Goal: Information Seeking & Learning: Learn about a topic

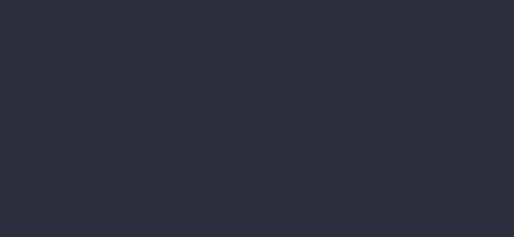
scroll to position [528, 0]
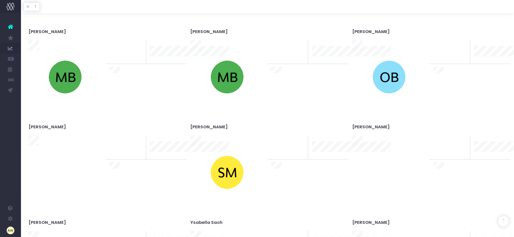
type input "29-08-2025"
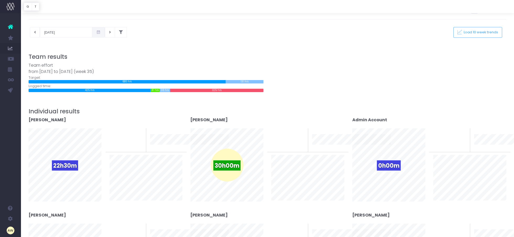
scroll to position [0, 0]
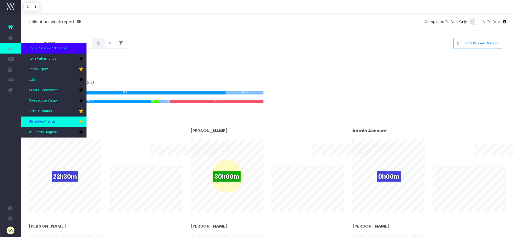
click at [57, 119] on link "Utilisation Trends" at bounding box center [54, 121] width 66 height 10
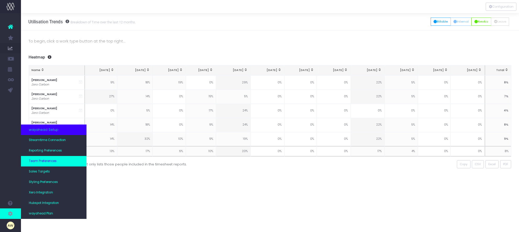
click at [49, 160] on span "Team Preferences" at bounding box center [43, 161] width 28 height 5
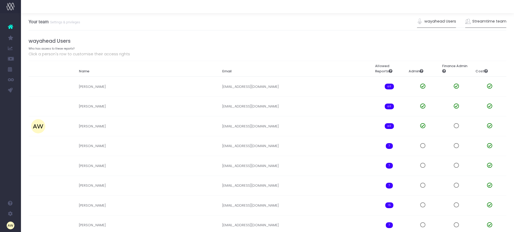
click at [481, 23] on link "Streamtime team" at bounding box center [485, 21] width 41 height 12
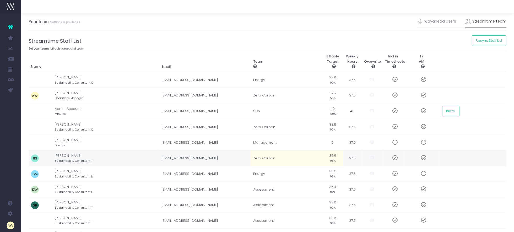
click at [260, 156] on td "Zero Carbon" at bounding box center [287, 159] width 72 height 16
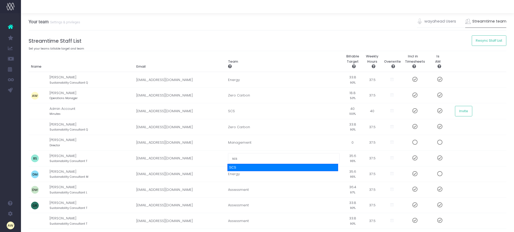
click at [252, 167] on div "SCS" at bounding box center [283, 167] width 111 height 7
type input "SCS"
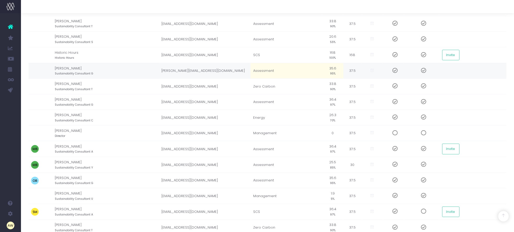
scroll to position [295, 0]
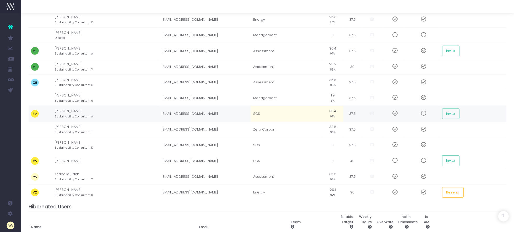
click at [256, 115] on td "SCS" at bounding box center [287, 114] width 72 height 16
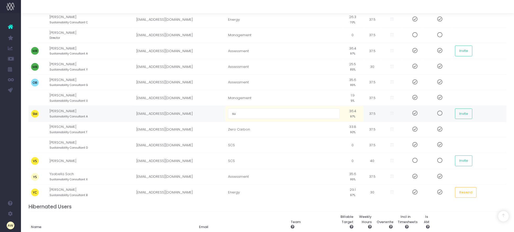
type input "s"
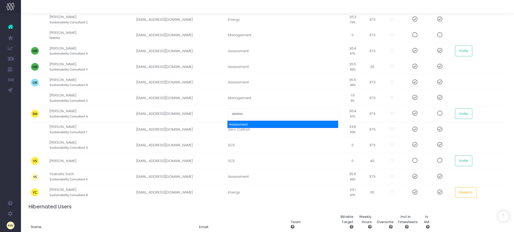
click at [252, 126] on div "Assessment" at bounding box center [283, 124] width 111 height 7
type input "Assessment"
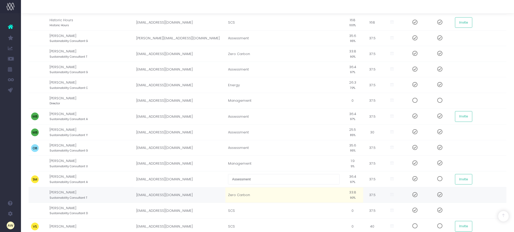
scroll to position [197, 0]
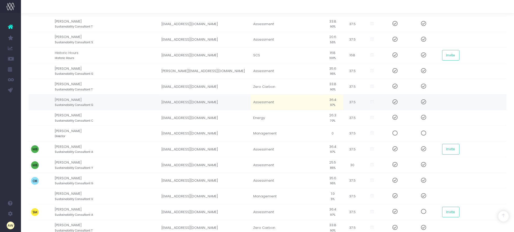
click at [212, 101] on td "jtate@scspartnership.co.uk" at bounding box center [205, 102] width 92 height 16
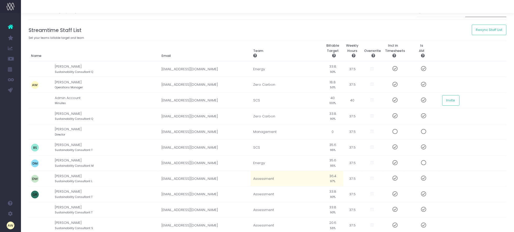
scroll to position [0, 0]
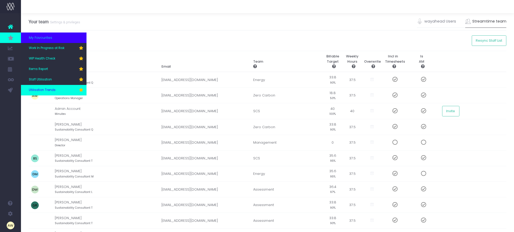
click at [45, 87] on link "Utilisation Trends" at bounding box center [54, 90] width 66 height 10
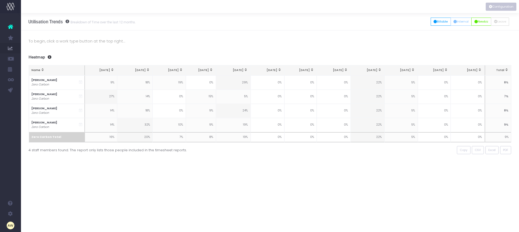
click at [503, 9] on button "Configuration" at bounding box center [501, 7] width 31 height 8
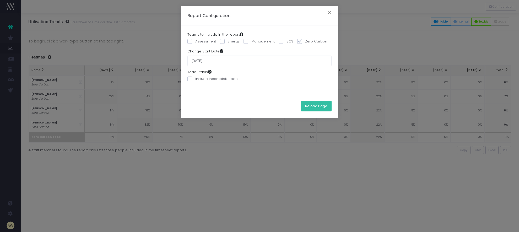
click at [313, 105] on button "Reload Page" at bounding box center [316, 106] width 31 height 10
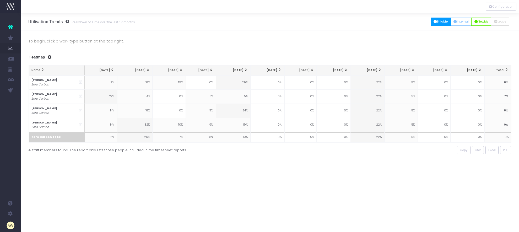
click at [438, 24] on button "Billable" at bounding box center [441, 22] width 20 height 8
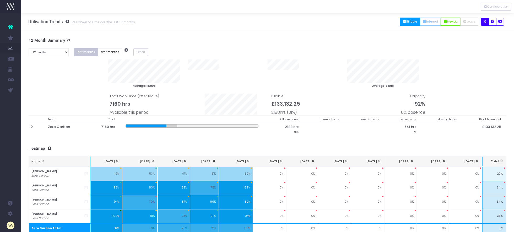
scroll to position [14, 0]
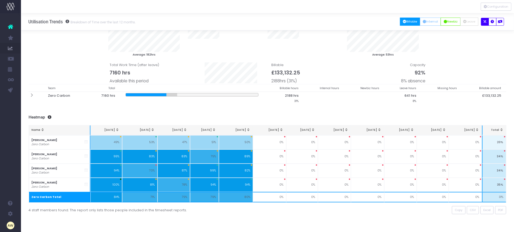
click at [23, 104] on div "To begin, click a work type button at the top right... 12 Month Summary 1 month…" at bounding box center [267, 115] width 493 height 233
click at [427, 22] on button "Internal" at bounding box center [430, 22] width 21 height 8
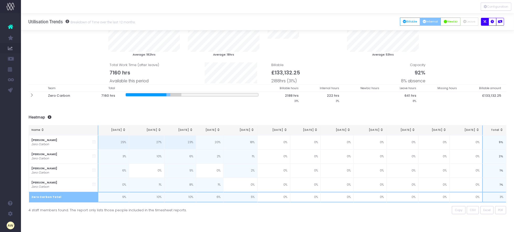
click at [24, 150] on div "To begin, click a work type button at the top right... 12 Month Summary 1 month…" at bounding box center [267, 115] width 493 height 233
click at [486, 7] on icon "Vertical button group" at bounding box center [485, 7] width 3 height 0
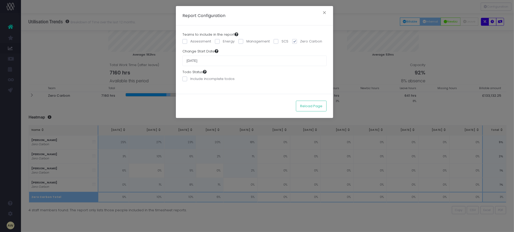
click at [293, 41] on span at bounding box center [294, 41] width 5 height 5
click at [300, 41] on input "Zero Carbon" at bounding box center [301, 40] width 3 height 3
checkbox input "false"
click at [217, 43] on span at bounding box center [217, 41] width 5 height 5
click at [223, 42] on input "Energy" at bounding box center [224, 40] width 3 height 3
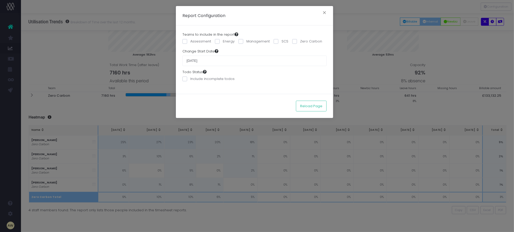
checkbox input "true"
click at [314, 107] on button "Reload Page" at bounding box center [311, 106] width 31 height 10
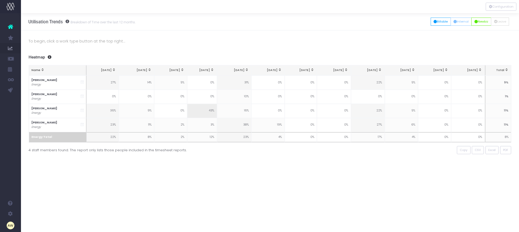
click at [23, 146] on div "To begin, click a work type button at the top right... Summaries 1 month 2 mont…" at bounding box center [270, 101] width 498 height 142
click at [439, 19] on button "Billable" at bounding box center [441, 22] width 20 height 8
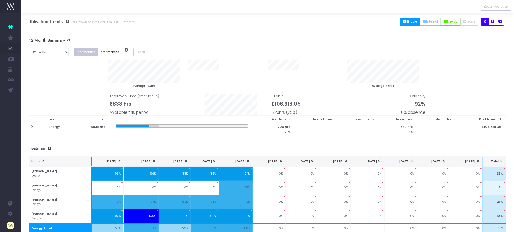
scroll to position [14, 0]
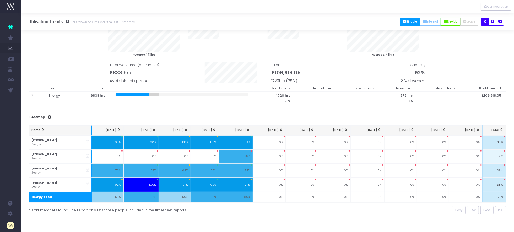
click at [27, 138] on div "To begin, click a work type button at the top right... 12 Month Summary 1 month…" at bounding box center [267, 115] width 493 height 233
click at [428, 20] on button "Internal" at bounding box center [430, 22] width 21 height 8
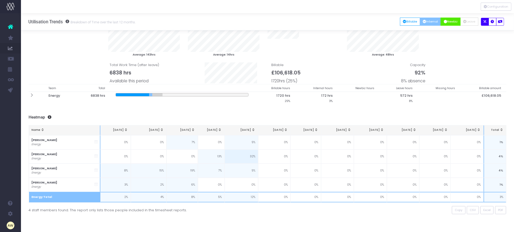
click at [450, 24] on button "Newbiz" at bounding box center [451, 22] width 20 height 8
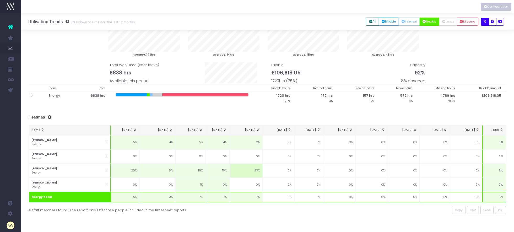
click at [499, 9] on button "Configuration" at bounding box center [496, 7] width 31 height 8
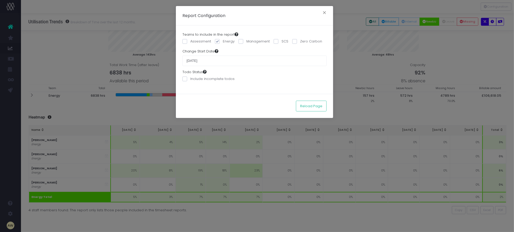
click at [185, 41] on span at bounding box center [184, 41] width 5 height 5
click at [190, 41] on input "Assessment" at bounding box center [191, 40] width 3 height 3
checkbox input "true"
click at [218, 42] on span at bounding box center [217, 41] width 5 height 5
click at [223, 42] on input "Energy" at bounding box center [224, 40] width 3 height 3
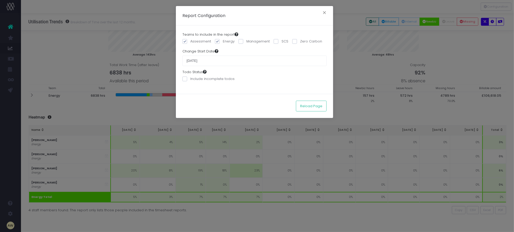
checkbox input "false"
click at [311, 108] on button "Reload Page" at bounding box center [311, 106] width 31 height 10
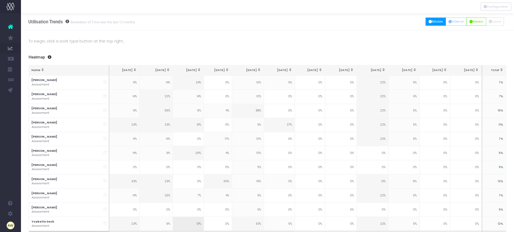
click at [431, 23] on button "Billable" at bounding box center [436, 22] width 20 height 8
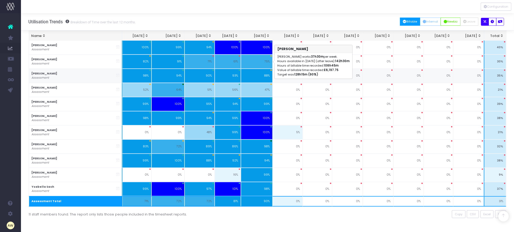
scroll to position [114, 0]
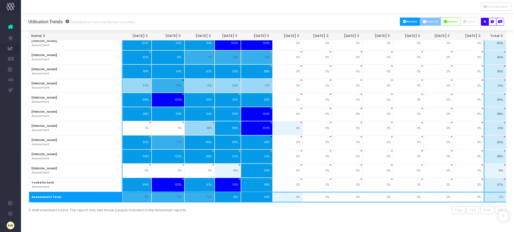
click at [432, 24] on button "Internal" at bounding box center [430, 22] width 21 height 8
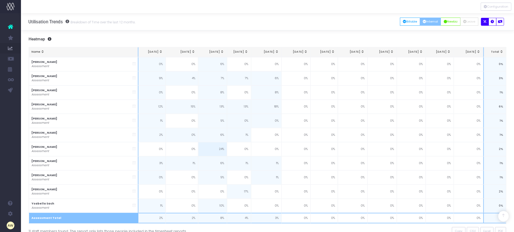
scroll to position [89, 0]
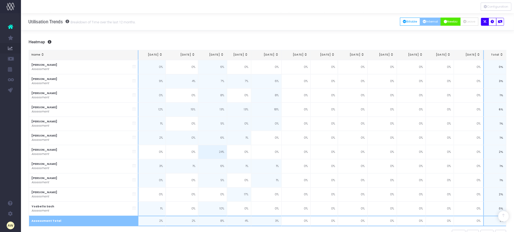
click at [448, 22] on button "Newbiz" at bounding box center [451, 22] width 20 height 8
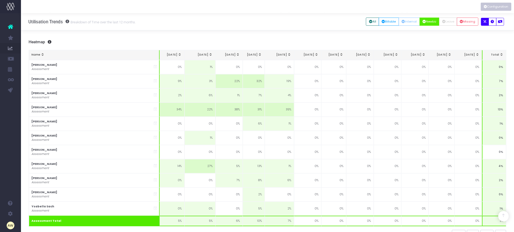
click at [495, 9] on button "Configuration" at bounding box center [496, 7] width 31 height 8
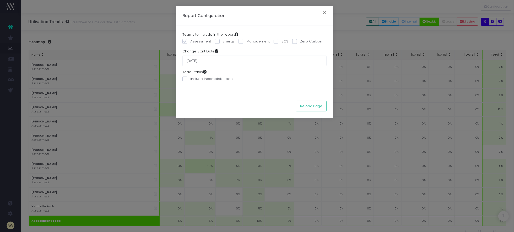
click at [189, 41] on label "Assessment" at bounding box center [196, 41] width 29 height 5
click at [190, 41] on input "Assessment" at bounding box center [191, 40] width 3 height 3
checkbox input "false"
click at [293, 41] on span at bounding box center [294, 41] width 5 height 5
click at [300, 41] on input "Zero Carbon" at bounding box center [301, 40] width 3 height 3
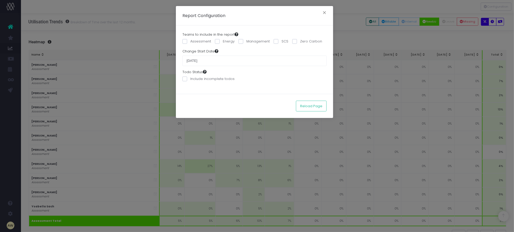
checkbox input "true"
click at [307, 107] on button "Reload Page" at bounding box center [311, 106] width 31 height 10
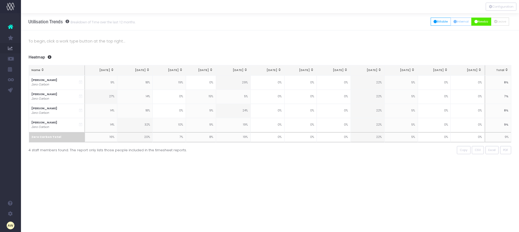
click at [483, 24] on button "Newbiz" at bounding box center [481, 22] width 20 height 8
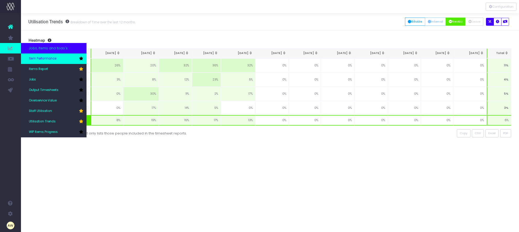
click at [34, 61] on span "Item Performance" at bounding box center [43, 58] width 28 height 5
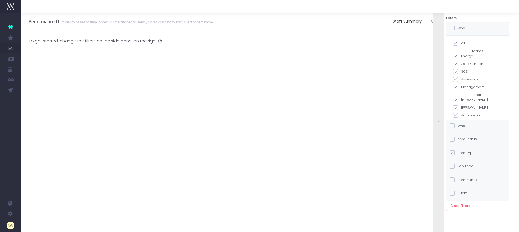
click at [456, 72] on span at bounding box center [455, 71] width 5 height 5
click at [461, 72] on input "SCS" at bounding box center [462, 70] width 3 height 3
checkbox input "false"
checkbox input "true"
checkbox input "false"
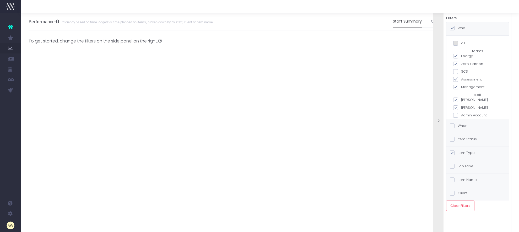
checkbox input "false"
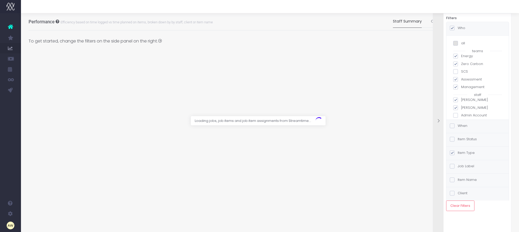
click at [455, 87] on span at bounding box center [455, 87] width 5 height 5
click at [461, 87] on input "Management" at bounding box center [462, 85] width 3 height 3
checkbox input "false"
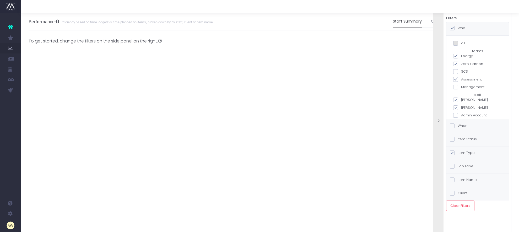
checkbox input "false"
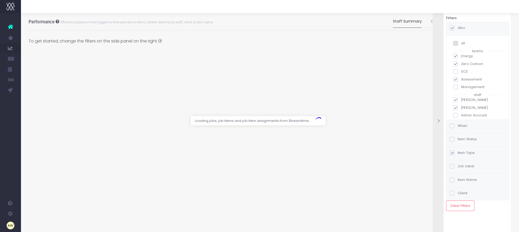
click at [462, 126] on label "When" at bounding box center [459, 125] width 18 height 5
click at [461, 126] on input "When" at bounding box center [459, 124] width 3 height 3
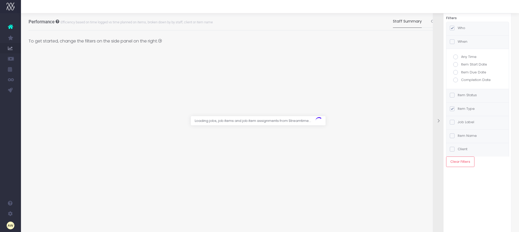
click at [469, 81] on label "Completion Date" at bounding box center [477, 79] width 49 height 5
click at [465, 81] on input "Completion Date" at bounding box center [462, 78] width 3 height 3
radio input "true"
checkbox input "true"
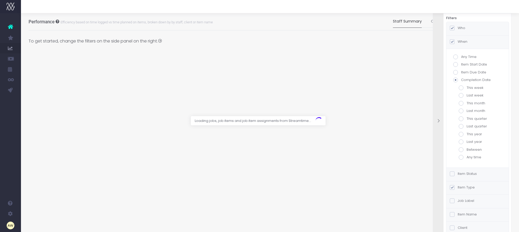
click at [474, 149] on label "Between" at bounding box center [478, 149] width 38 height 5
click at [470, 149] on input "Between" at bounding box center [468, 148] width 3 height 3
radio input "true"
click at [470, 171] on input "text" at bounding box center [478, 173] width 38 height 10
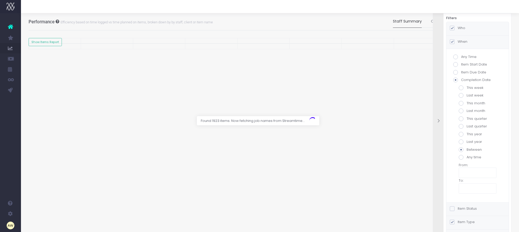
click at [470, 172] on input "text" at bounding box center [478, 173] width 38 height 10
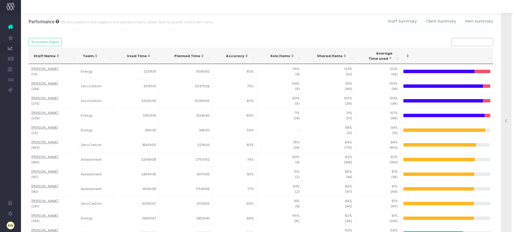
click at [509, 157] on div at bounding box center [506, 122] width 10 height 232
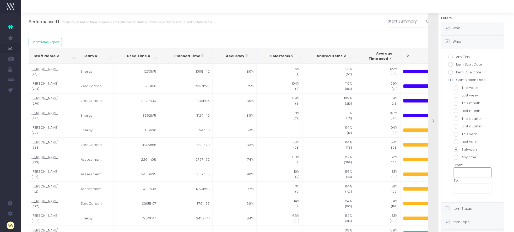
click at [469, 173] on input "text" at bounding box center [473, 173] width 38 height 10
click at [496, 198] on td "31" at bounding box center [497, 201] width 9 height 8
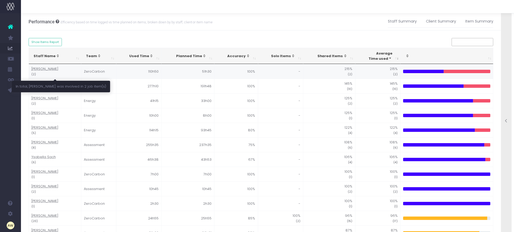
drag, startPoint x: 42, startPoint y: 70, endPoint x: 45, endPoint y: 73, distance: 4.3
click at [42, 70] on abbr "[PERSON_NAME]" at bounding box center [44, 68] width 27 height 5
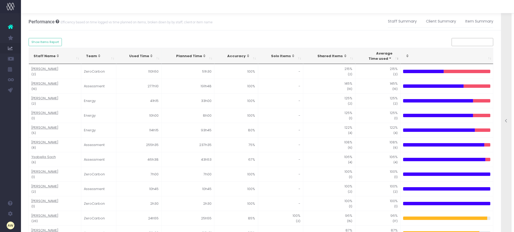
click at [45, 56] on div "Staff Name" at bounding box center [54, 55] width 40 height 5
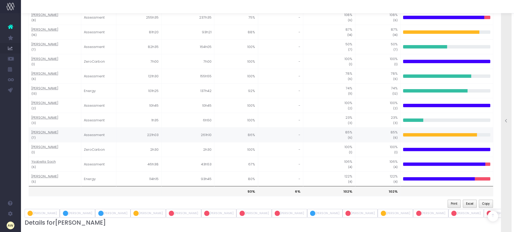
scroll to position [131, 0]
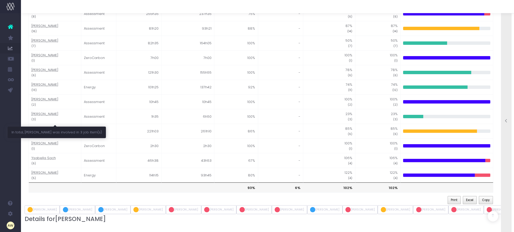
click at [51, 115] on abbr "[PERSON_NAME]" at bounding box center [44, 113] width 27 height 5
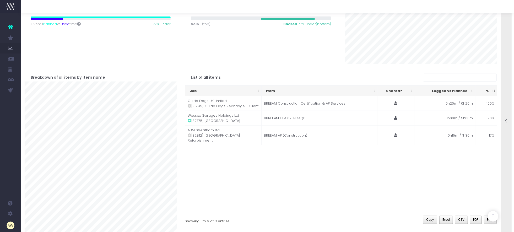
scroll to position [395, 0]
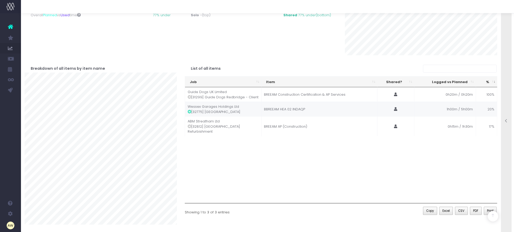
click at [191, 112] on icon at bounding box center [190, 112] width 4 height 4
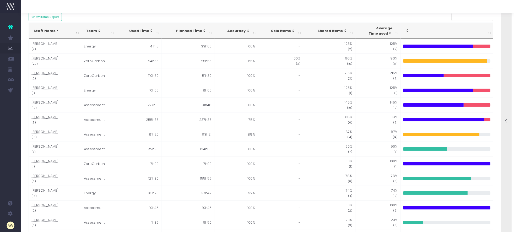
scroll to position [0, 0]
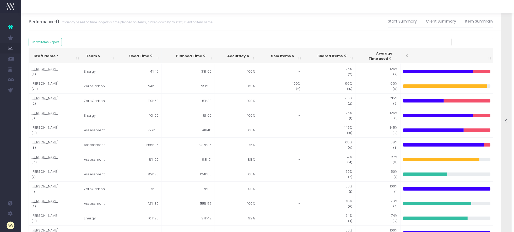
click at [505, 59] on div at bounding box center [506, 122] width 10 height 232
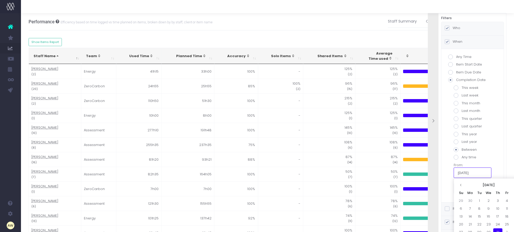
click at [473, 174] on input "07/31/2025" at bounding box center [473, 173] width 38 height 10
click at [477, 198] on td "1" at bounding box center [479, 201] width 9 height 8
type input "07/01/2025"
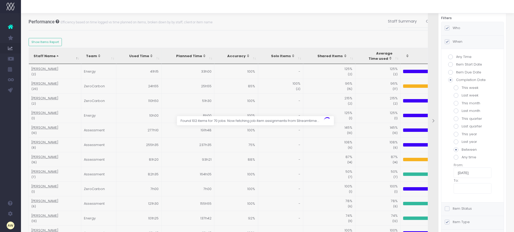
click at [448, 29] on span at bounding box center [447, 28] width 5 height 5
click at [453, 29] on input "Who" at bounding box center [454, 26] width 3 height 3
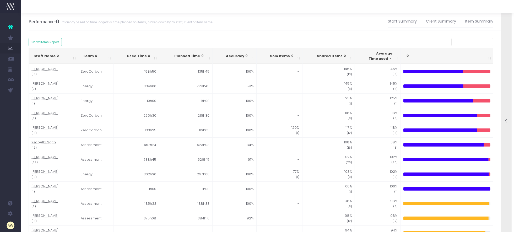
click at [502, 50] on div at bounding box center [506, 122] width 10 height 232
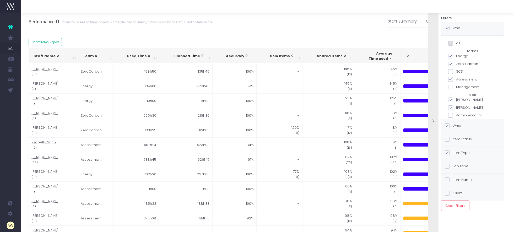
click at [451, 78] on span at bounding box center [450, 79] width 5 height 5
click at [456, 78] on input "Assessment" at bounding box center [457, 78] width 3 height 3
checkbox input "false"
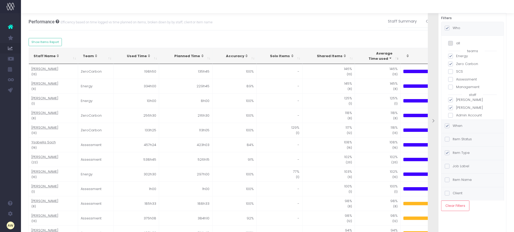
checkbox input "false"
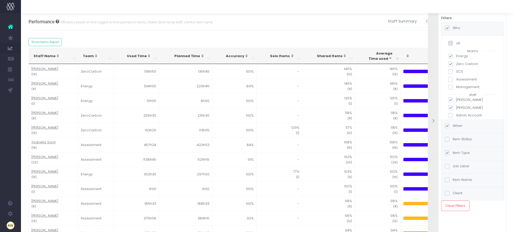
checkbox input "false"
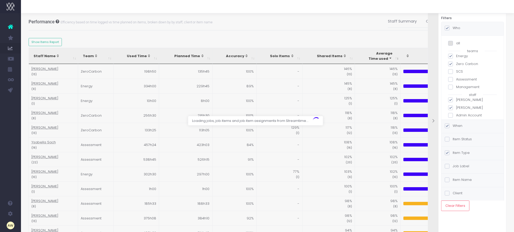
click at [450, 64] on span at bounding box center [450, 64] width 5 height 5
click at [456, 64] on input "Zero Carbon" at bounding box center [457, 62] width 3 height 3
checkbox input "false"
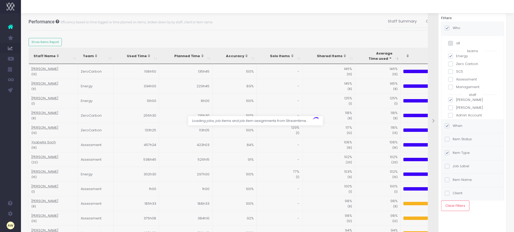
checkbox input "false"
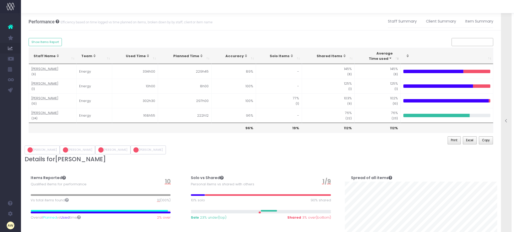
click at [178, 142] on div "Print Excel Copy" at bounding box center [261, 140] width 465 height 9
click at [25, 94] on div "Performance Efficiency based on time logged vs time planned on items, broken do…" at bounding box center [267, 223] width 493 height 421
click at [509, 64] on div at bounding box center [506, 122] width 10 height 232
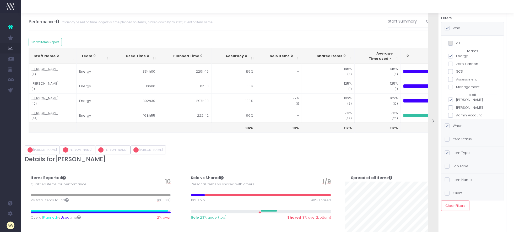
click at [458, 63] on label "Zero Carbon" at bounding box center [472, 63] width 49 height 5
click at [458, 63] on input "Zero Carbon" at bounding box center [457, 62] width 3 height 3
checkbox input "true"
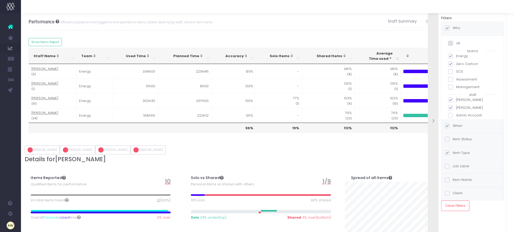
checkbox input "true"
click at [459, 54] on label "Energy" at bounding box center [472, 55] width 49 height 5
click at [459, 54] on input "Energy" at bounding box center [457, 54] width 3 height 3
checkbox input "false"
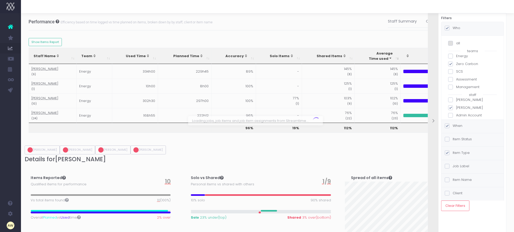
checkbox input "false"
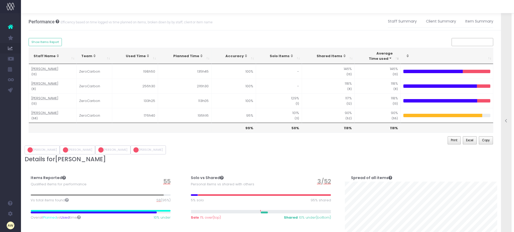
click at [505, 65] on div at bounding box center [506, 122] width 10 height 232
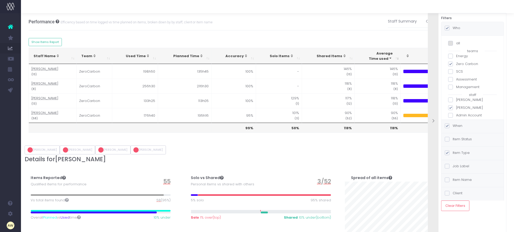
click at [464, 79] on label "Assessment" at bounding box center [472, 79] width 49 height 5
click at [460, 79] on input "Assessment" at bounding box center [457, 78] width 3 height 3
checkbox input "true"
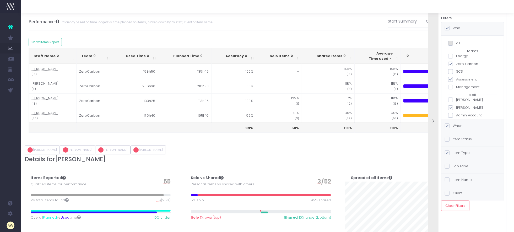
checkbox input "true"
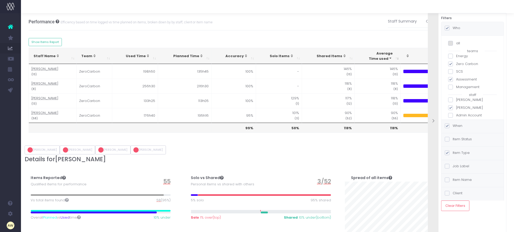
checkbox input "true"
click at [464, 63] on label "Zero Carbon" at bounding box center [472, 63] width 49 height 5
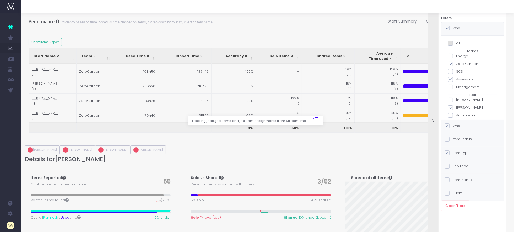
click at [460, 63] on input "Zero Carbon" at bounding box center [457, 62] width 3 height 3
checkbox input "false"
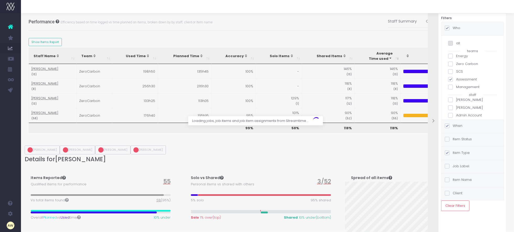
checkbox input "false"
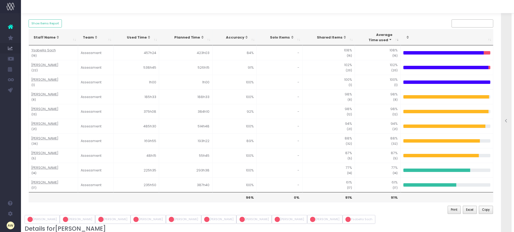
scroll to position [16, 0]
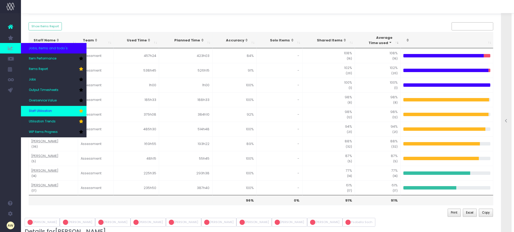
click at [49, 109] on span "Staff Utilisation" at bounding box center [40, 111] width 23 height 5
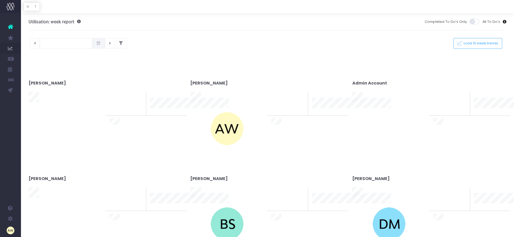
type input "[DATE]"
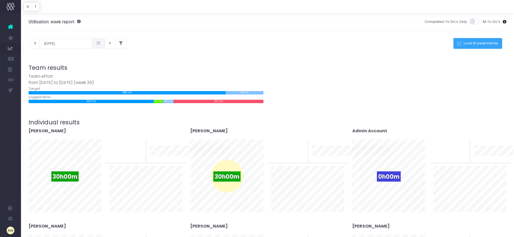
click at [478, 44] on span "Load 10 week trends" at bounding box center [480, 43] width 36 height 4
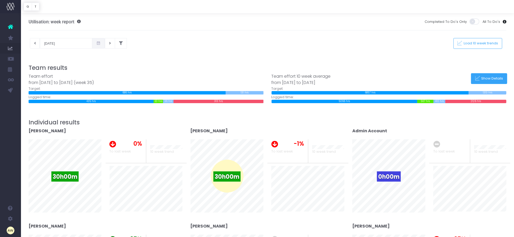
click at [482, 77] on span "Show Details" at bounding box center [492, 78] width 24 height 4
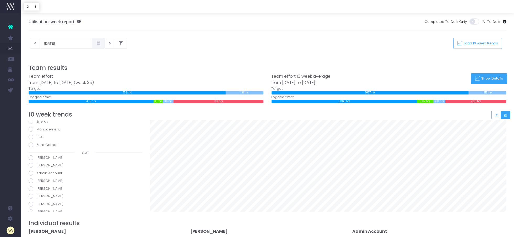
scroll to position [33, 0]
click at [48, 192] on label "[PERSON_NAME]" at bounding box center [86, 192] width 114 height 5
click at [40, 192] on input "[PERSON_NAME]" at bounding box center [37, 191] width 3 height 3
radio input "true"
click at [498, 115] on icon "Small button group" at bounding box center [497, 115] width 4 height 0
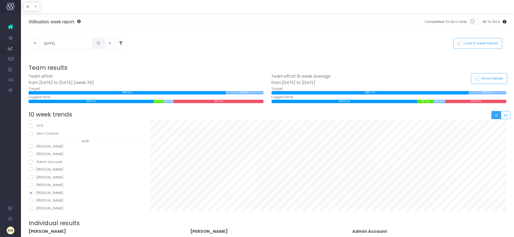
click at [49, 199] on label "[PERSON_NAME]" at bounding box center [86, 200] width 114 height 5
click at [40, 199] on input "[PERSON_NAME]" at bounding box center [37, 199] width 3 height 3
radio input "true"
click at [56, 175] on label "[PERSON_NAME]" at bounding box center [86, 175] width 114 height 5
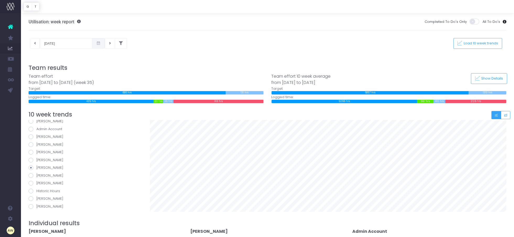
click at [40, 175] on input "[PERSON_NAME]" at bounding box center [37, 174] width 3 height 3
radio input "true"
click at [43, 181] on label "[PERSON_NAME]" at bounding box center [86, 182] width 114 height 5
click at [40, 181] on input "[PERSON_NAME]" at bounding box center [37, 181] width 3 height 3
radio input "true"
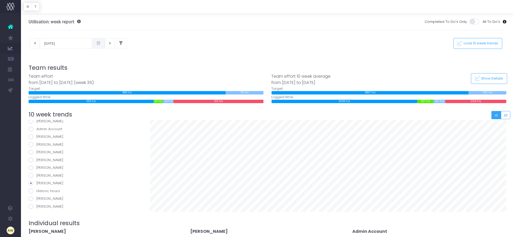
click at [46, 198] on label "[PERSON_NAME]" at bounding box center [86, 198] width 114 height 5
click at [40, 198] on input "[PERSON_NAME]" at bounding box center [37, 197] width 3 height 3
radio input "true"
click at [54, 130] on label "[PERSON_NAME]" at bounding box center [86, 130] width 114 height 5
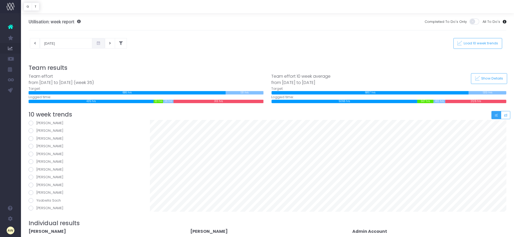
click at [40, 130] on input "[PERSON_NAME]" at bounding box center [37, 129] width 3 height 3
radio input "true"
click at [507, 136] on div at bounding box center [328, 166] width 364 height 92
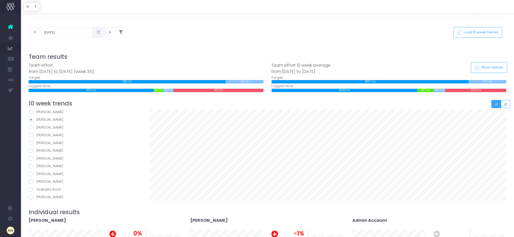
scroll to position [0, 0]
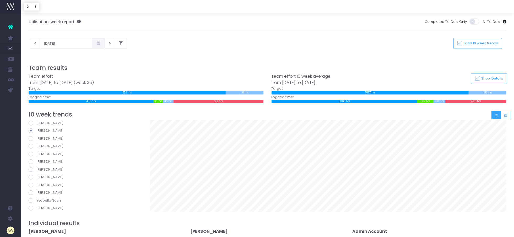
click at [45, 145] on label "[PERSON_NAME]" at bounding box center [86, 145] width 114 height 5
click at [40, 145] on input "[PERSON_NAME]" at bounding box center [37, 144] width 3 height 3
radio input "true"
click at [49, 154] on label "[PERSON_NAME]" at bounding box center [86, 153] width 114 height 5
click at [40, 154] on input "[PERSON_NAME]" at bounding box center [37, 152] width 3 height 3
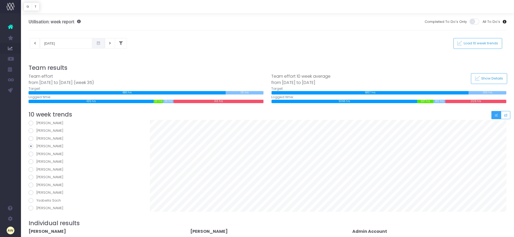
radio input "true"
click at [51, 163] on label "[PERSON_NAME]" at bounding box center [86, 161] width 114 height 5
click at [40, 162] on input "[PERSON_NAME]" at bounding box center [37, 160] width 3 height 3
radio input "true"
click at [48, 175] on label "[PERSON_NAME]" at bounding box center [86, 176] width 114 height 5
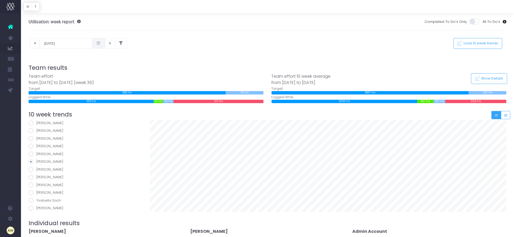
click at [40, 175] on input "[PERSON_NAME]" at bounding box center [37, 175] width 3 height 3
radio input "true"
click at [54, 200] on label "Ysabella Sach" at bounding box center [86, 200] width 114 height 5
click at [40, 200] on input "Ysabella Sach" at bounding box center [37, 199] width 3 height 3
radio input "true"
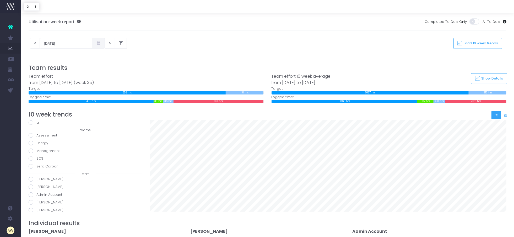
click at [48, 186] on label "[PERSON_NAME]" at bounding box center [86, 186] width 114 height 5
click at [40, 186] on input "[PERSON_NAME]" at bounding box center [37, 185] width 3 height 3
radio input "true"
click at [47, 201] on label "[PERSON_NAME]" at bounding box center [86, 202] width 114 height 5
click at [40, 201] on input "[PERSON_NAME]" at bounding box center [37, 201] width 3 height 3
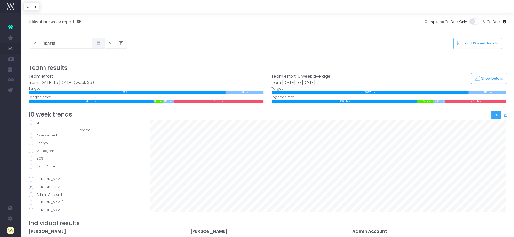
radio input "true"
click at [50, 174] on label "[PERSON_NAME]" at bounding box center [86, 173] width 114 height 5
click at [40, 174] on input "[PERSON_NAME]" at bounding box center [37, 172] width 3 height 3
radio input "true"
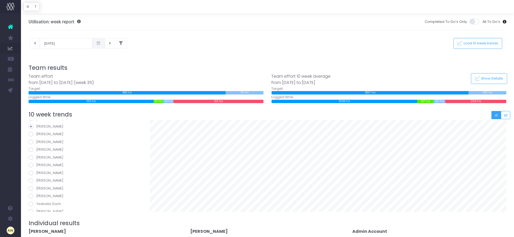
scroll to position [149, 0]
click at [50, 185] on label "[PERSON_NAME]" at bounding box center [86, 184] width 114 height 5
click at [40, 185] on input "[PERSON_NAME]" at bounding box center [37, 183] width 3 height 3
radio input "true"
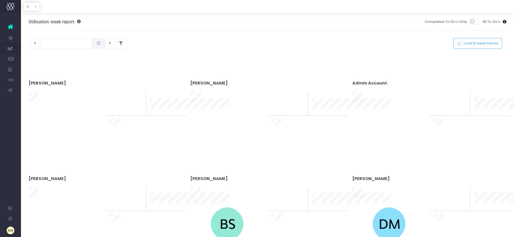
type input "[DATE]"
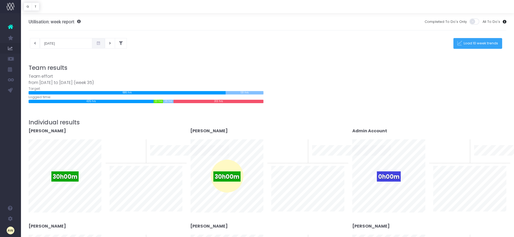
click at [481, 45] on span "Load 10 week trends" at bounding box center [480, 43] width 36 height 4
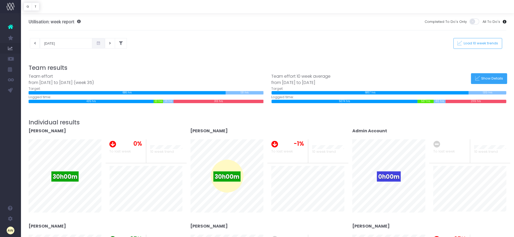
click at [490, 81] on span "Show Details" at bounding box center [492, 78] width 24 height 4
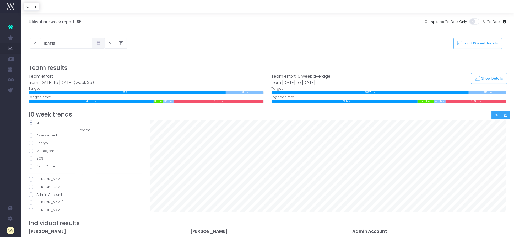
click at [496, 117] on button "Small button group" at bounding box center [497, 115] width 10 height 8
click at [49, 184] on label "[PERSON_NAME]" at bounding box center [86, 184] width 114 height 5
click at [40, 184] on input "[PERSON_NAME]" at bounding box center [37, 183] width 3 height 3
radio input "true"
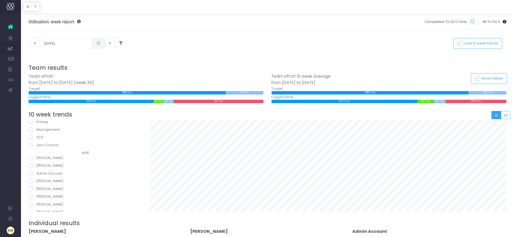
scroll to position [18, 0]
click at [47, 184] on label "[PERSON_NAME]" at bounding box center [86, 184] width 114 height 5
click at [40, 184] on input "[PERSON_NAME]" at bounding box center [37, 183] width 3 height 3
radio input "true"
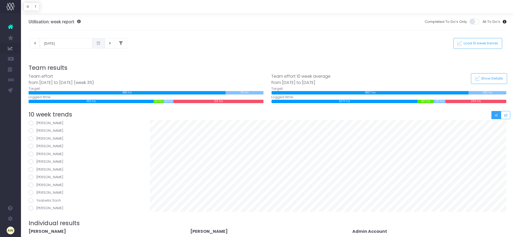
click at [47, 184] on label "[PERSON_NAME]" at bounding box center [86, 184] width 114 height 5
click at [40, 184] on input "[PERSON_NAME]" at bounding box center [37, 183] width 3 height 3
radio input "true"
click at [51, 138] on label "[PERSON_NAME]" at bounding box center [86, 138] width 114 height 5
click at [40, 138] on input "[PERSON_NAME]" at bounding box center [37, 137] width 3 height 3
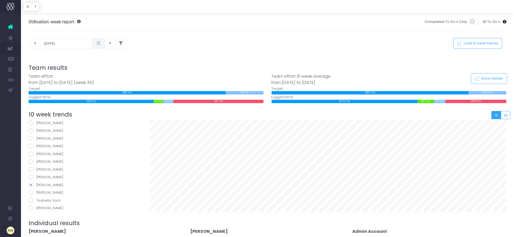
radio input "true"
click at [48, 179] on label "[PERSON_NAME]" at bounding box center [86, 178] width 114 height 5
click at [40, 179] on input "[PERSON_NAME]" at bounding box center [37, 177] width 3 height 3
radio input "true"
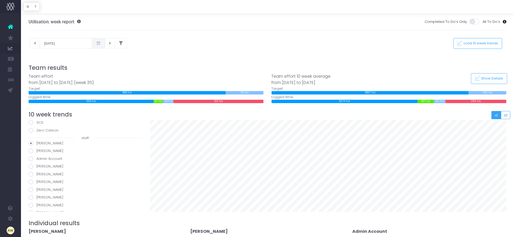
scroll to position [66, 0]
click at [42, 152] on label "[PERSON_NAME]" at bounding box center [86, 151] width 114 height 5
click at [32, 152] on span at bounding box center [31, 152] width 5 height 5
click at [36, 152] on input "[PERSON_NAME]" at bounding box center [37, 150] width 3 height 3
radio input "true"
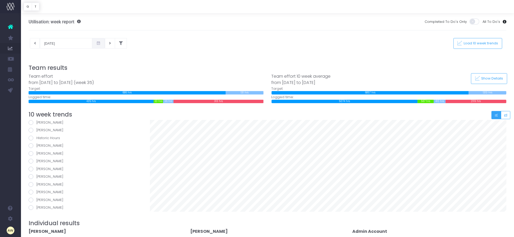
scroll to position [149, 0]
click at [47, 206] on label "[PERSON_NAME]" at bounding box center [86, 207] width 114 height 5
click at [40, 206] on input "[PERSON_NAME]" at bounding box center [37, 206] width 3 height 3
radio input "true"
